Goal: Communication & Community: Answer question/provide support

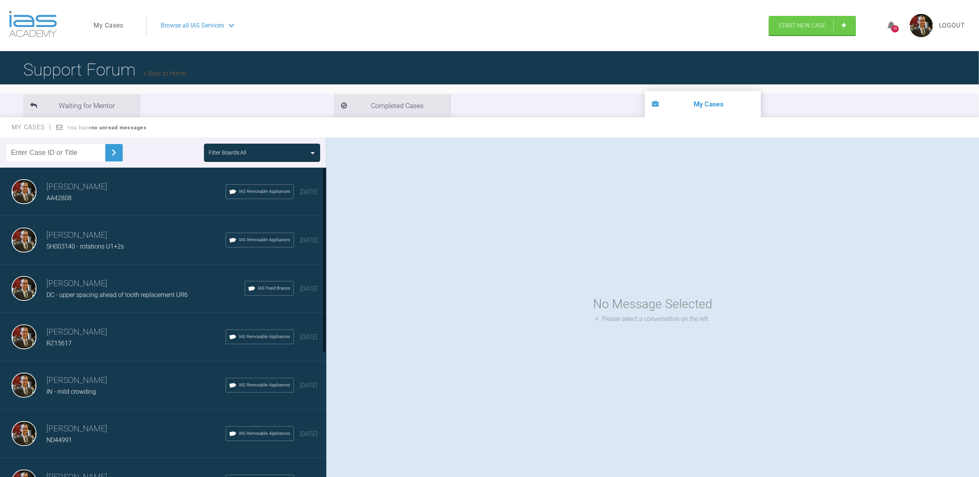
click at [98, 183] on h3 "[PERSON_NAME]" at bounding box center [135, 186] width 179 height 13
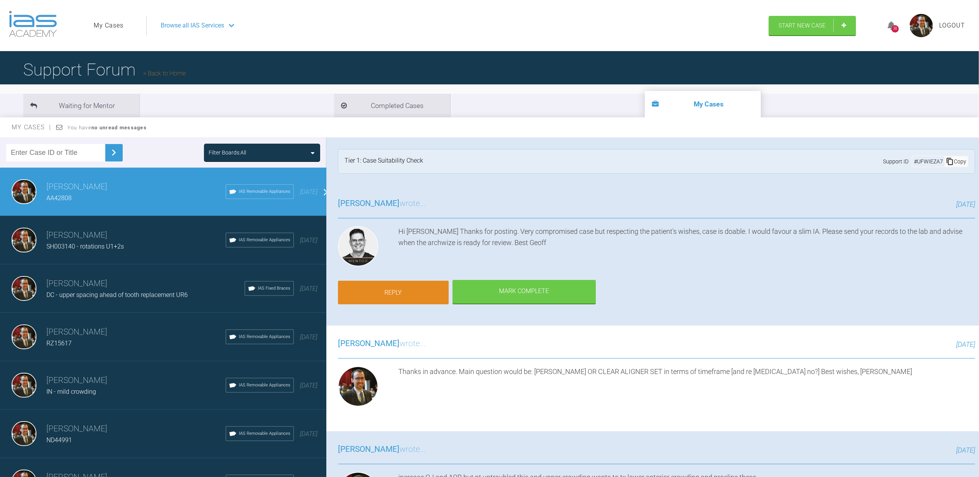
click at [400, 293] on link "Reply" at bounding box center [393, 293] width 111 height 24
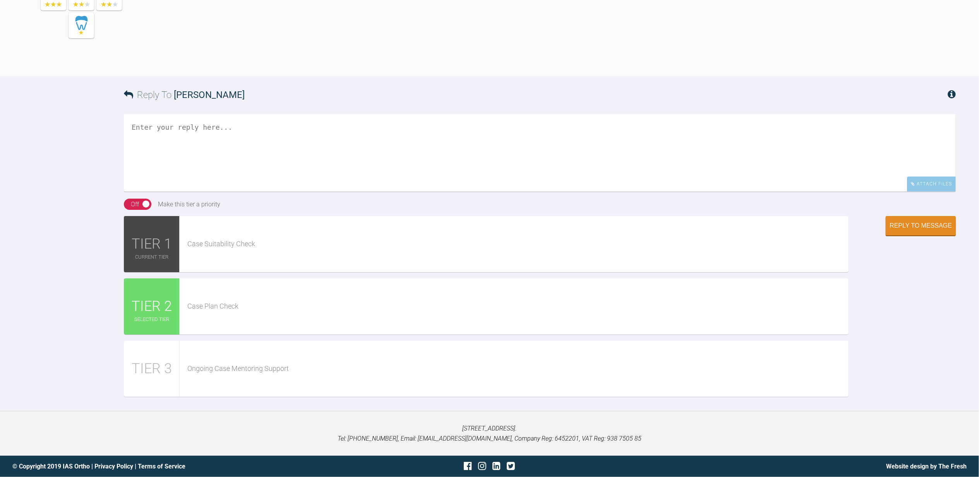
scroll to position [979, 0]
paste textarea "[URL][DOMAIN_NAME]"
click at [371, 127] on textarea "[URL][DOMAIN_NAME] Archwize ready as above" at bounding box center [540, 152] width 832 height 77
click at [233, 148] on textarea "[URL][DOMAIN_NAME] Archwize ready as above" at bounding box center [540, 152] width 832 height 77
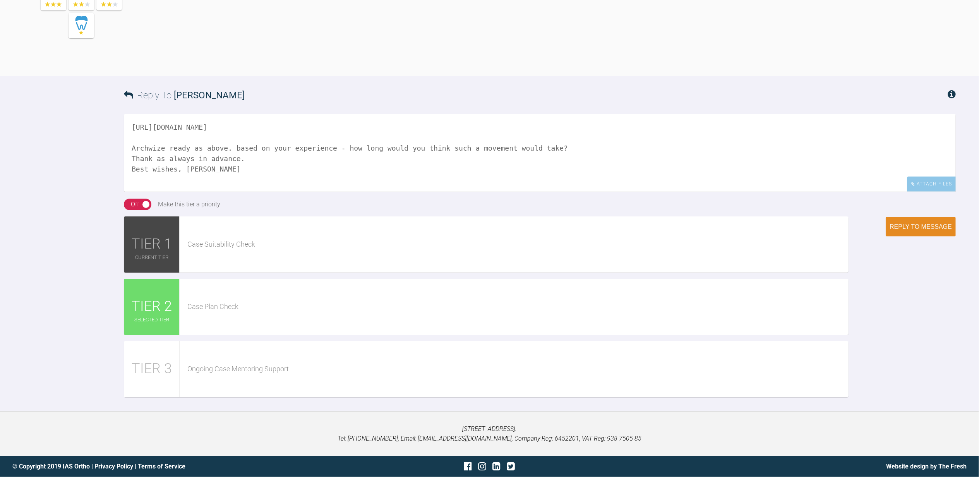
type textarea "[URL][DOMAIN_NAME] Archwize ready as above. based on your experience - how long…"
click at [924, 226] on div "Reply to Message" at bounding box center [920, 226] width 62 height 7
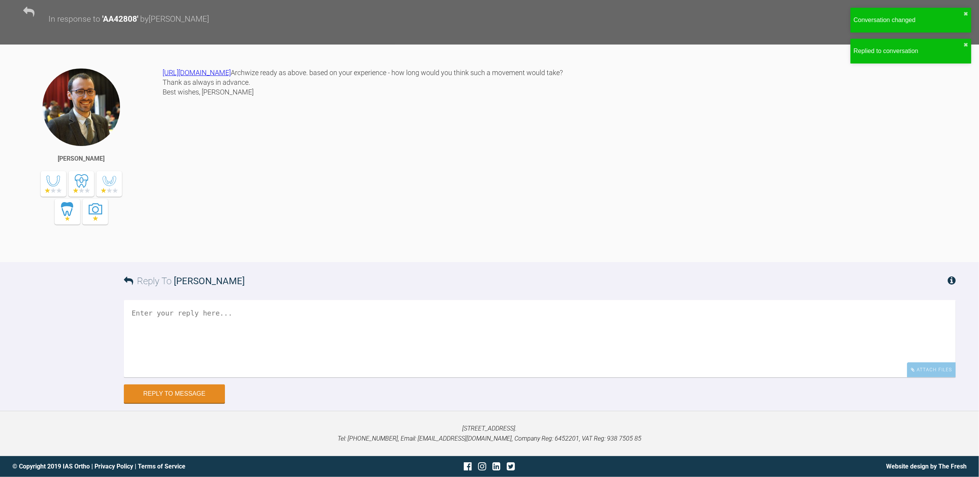
scroll to position [1060, 0]
